Goal: Check status: Check status

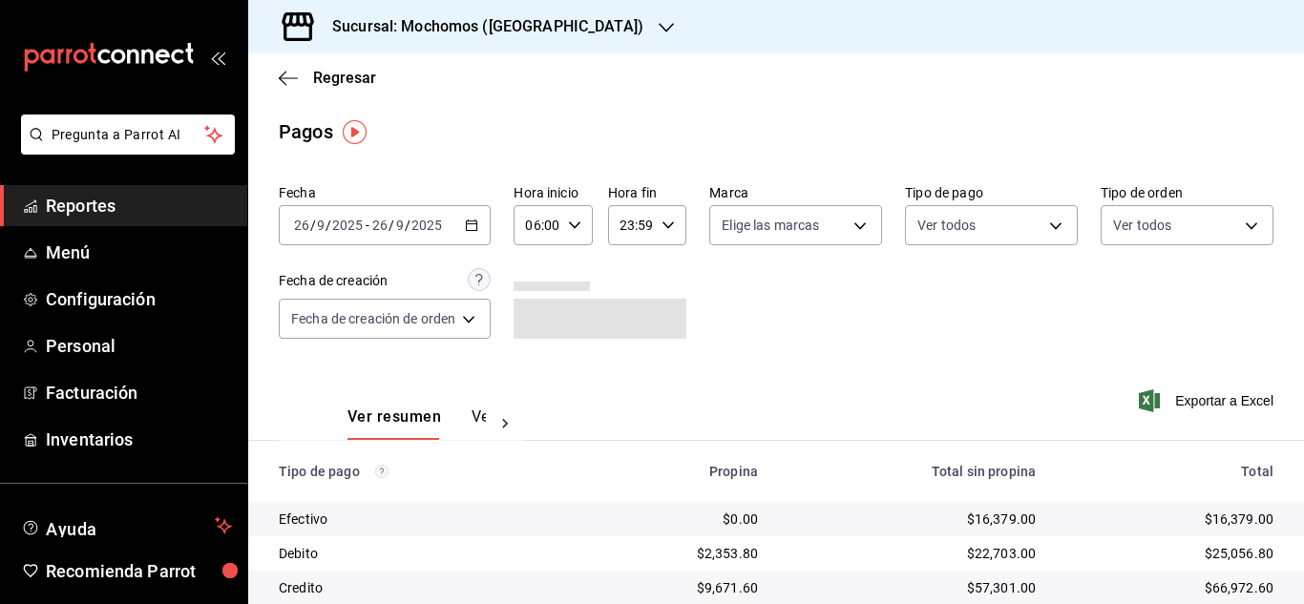
click at [50, 209] on span "Reportes" at bounding box center [139, 206] width 186 height 26
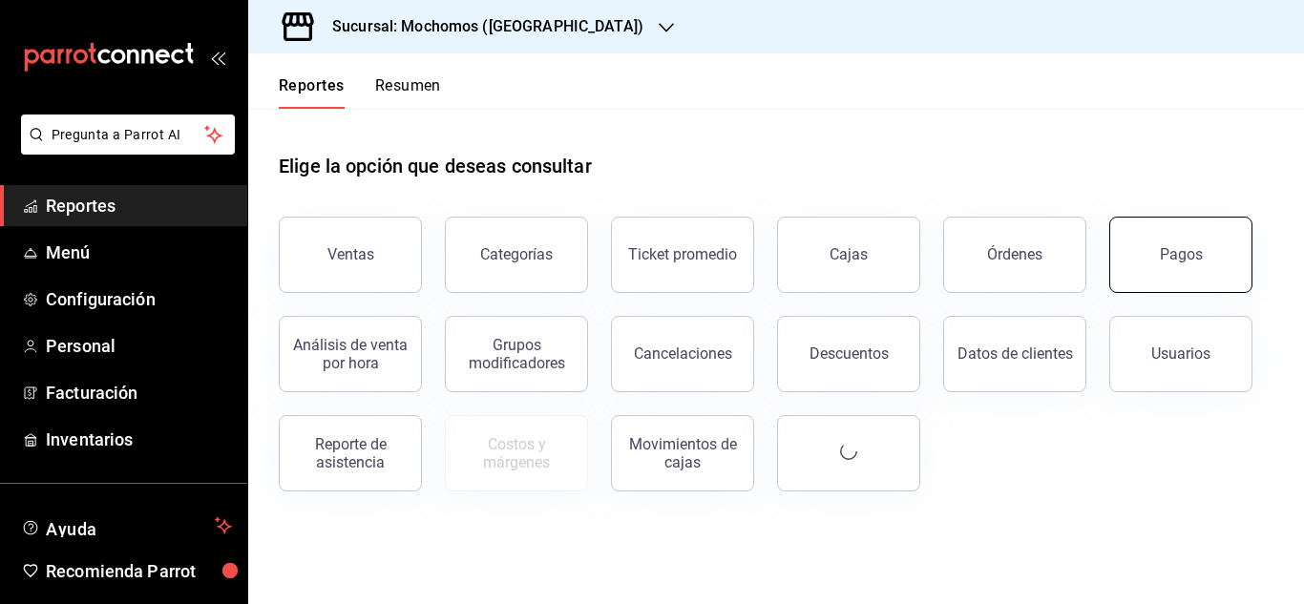
click at [1203, 241] on button "Pagos" at bounding box center [1180, 255] width 143 height 76
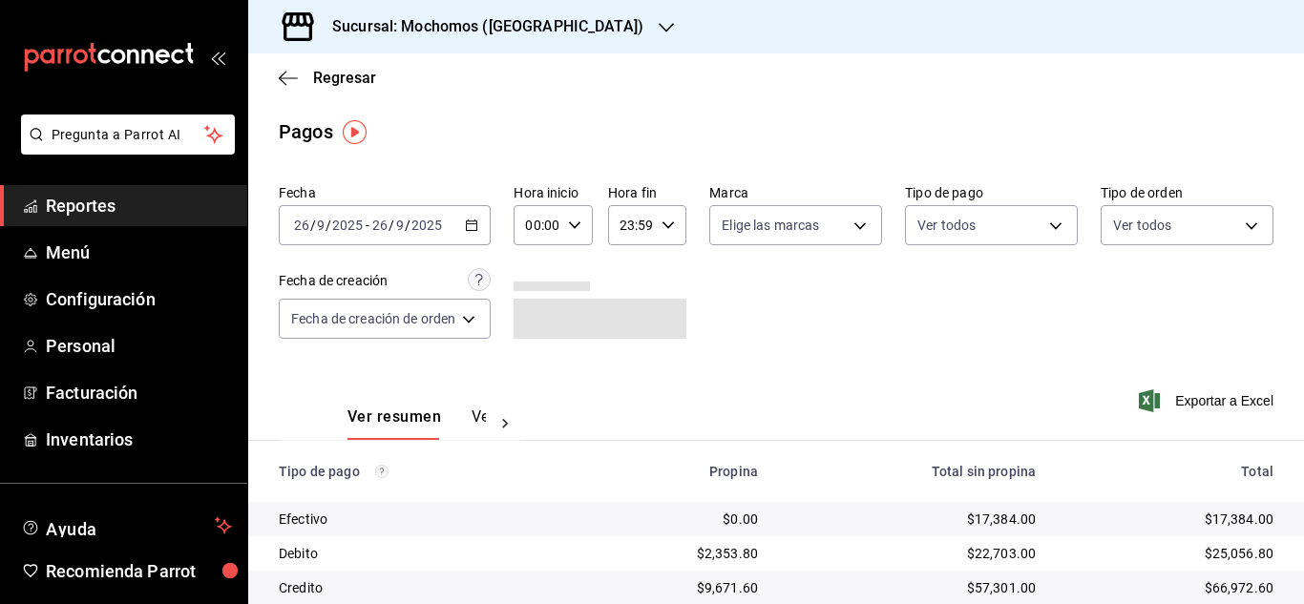
click at [572, 219] on icon "button" at bounding box center [574, 225] width 13 height 13
click at [539, 365] on span "06" at bounding box center [536, 357] width 8 height 15
type input "06:00"
click at [889, 372] on div at bounding box center [652, 302] width 1304 height 604
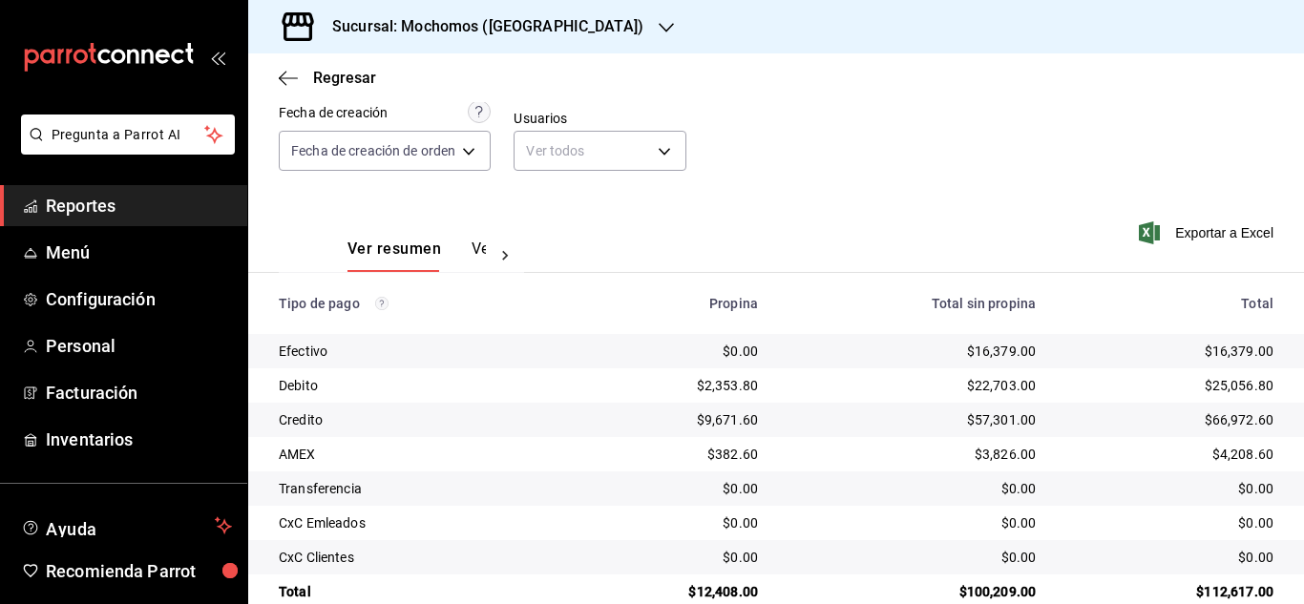
scroll to position [176, 0]
